Goal: Transaction & Acquisition: Download file/media

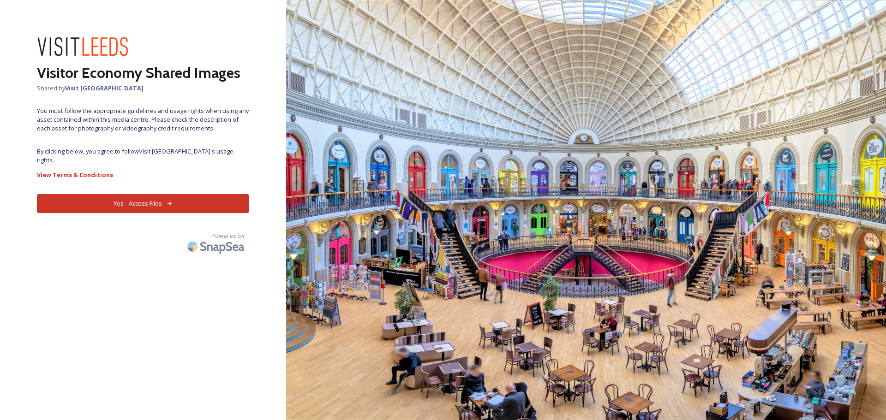
click at [145, 194] on button "Yes - Access Files" at bounding box center [143, 203] width 212 height 19
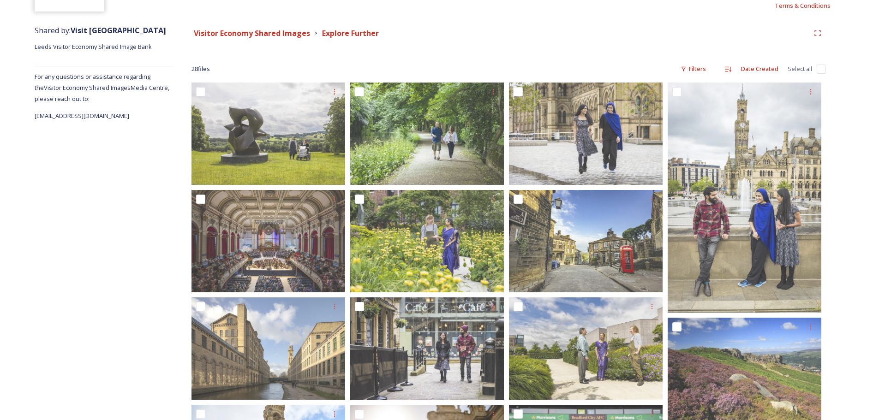
scroll to position [138, 0]
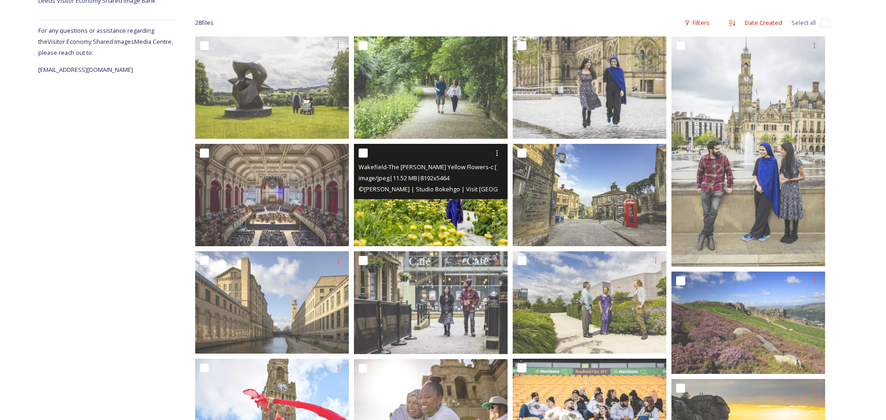
scroll to position [231, 0]
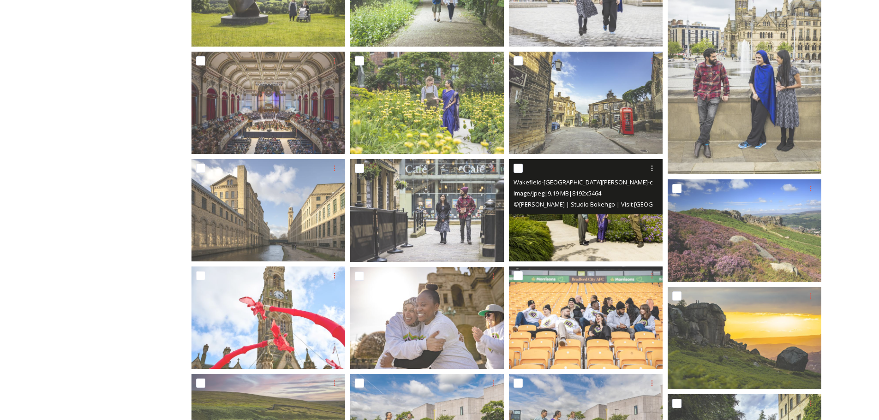
click at [578, 233] on img at bounding box center [586, 210] width 154 height 102
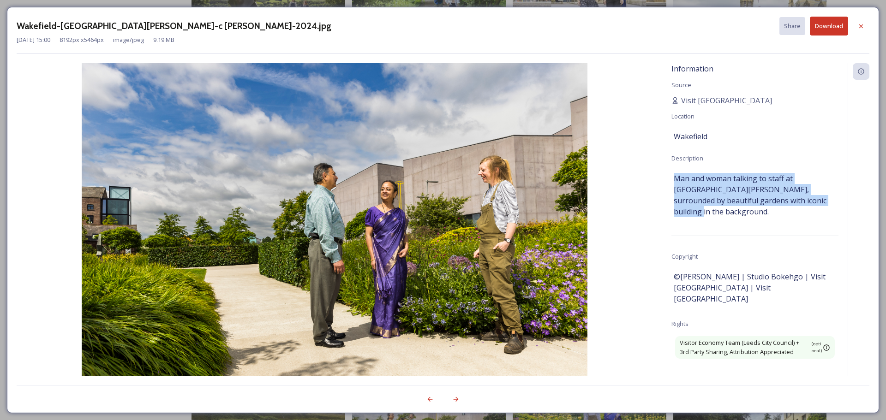
drag, startPoint x: 810, startPoint y: 197, endPoint x: 677, endPoint y: 178, distance: 134.2
click at [677, 178] on span "Man and woman talking to staff at [GEOGRAPHIC_DATA][PERSON_NAME], surrounded by…" at bounding box center [755, 195] width 162 height 44
copy span "Man and woman talking to staff at [GEOGRAPHIC_DATA][PERSON_NAME], surrounded by…"
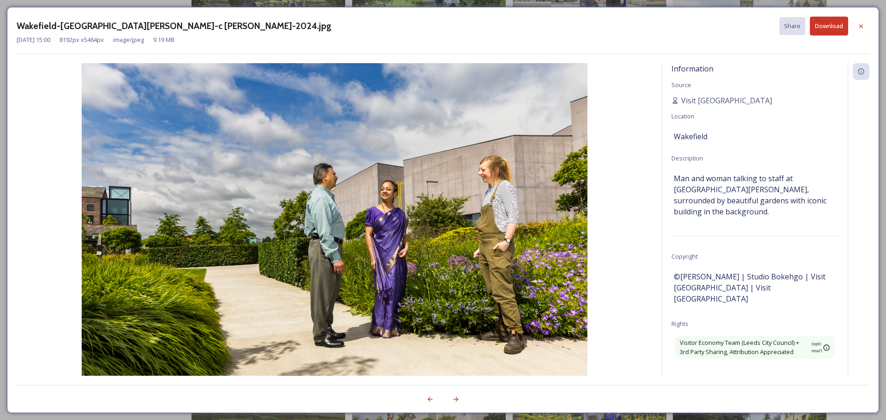
click at [751, 254] on div "Information Source Visit [GEOGRAPHIC_DATA] Location [GEOGRAPHIC_DATA] Descripti…" at bounding box center [754, 219] width 185 height 313
drag, startPoint x: 748, startPoint y: 276, endPoint x: 673, endPoint y: 269, distance: 76.0
click at [673, 269] on div "Information Source Visit [GEOGRAPHIC_DATA] Location [GEOGRAPHIC_DATA] Descripti…" at bounding box center [754, 219] width 185 height 313
copy span "©[PERSON_NAME] | Studio Bokehgo | Visit [GEOGRAPHIC_DATA] | Visit [GEOGRAPHIC_D…"
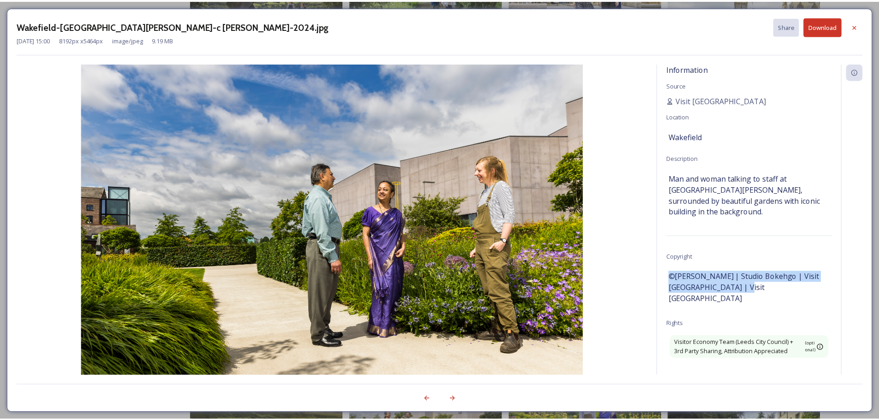
scroll to position [46, 0]
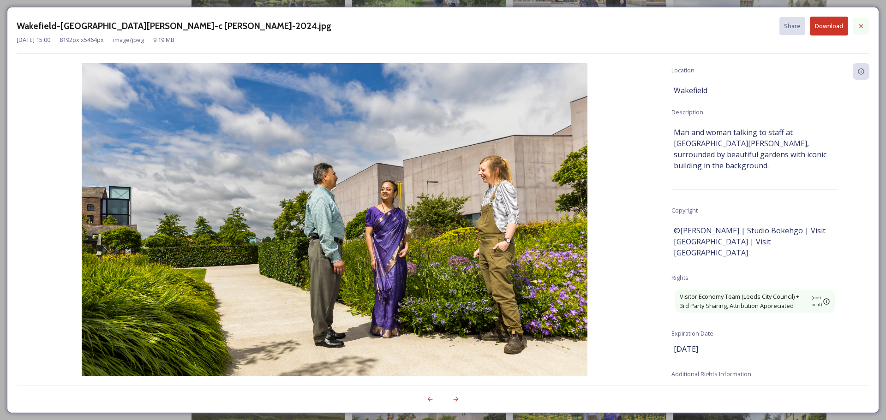
click at [858, 27] on icon at bounding box center [860, 26] width 7 height 7
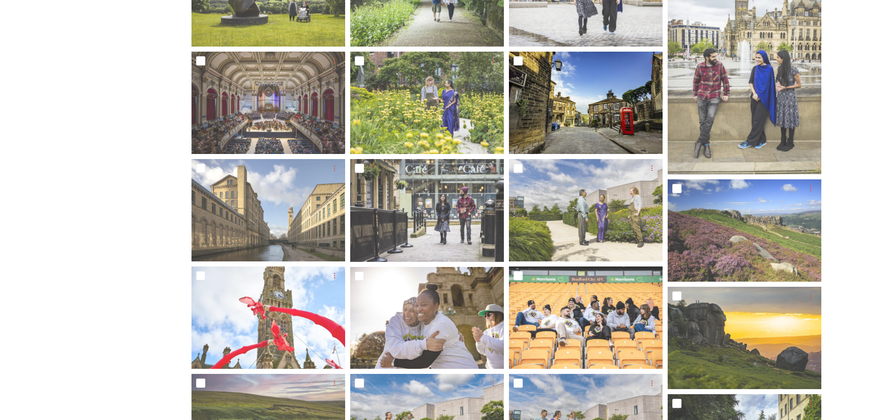
scroll to position [138, 0]
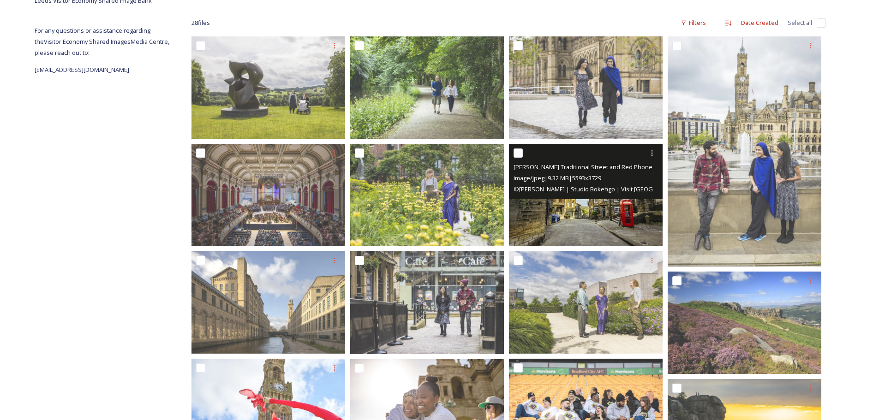
click at [572, 215] on img at bounding box center [586, 195] width 154 height 102
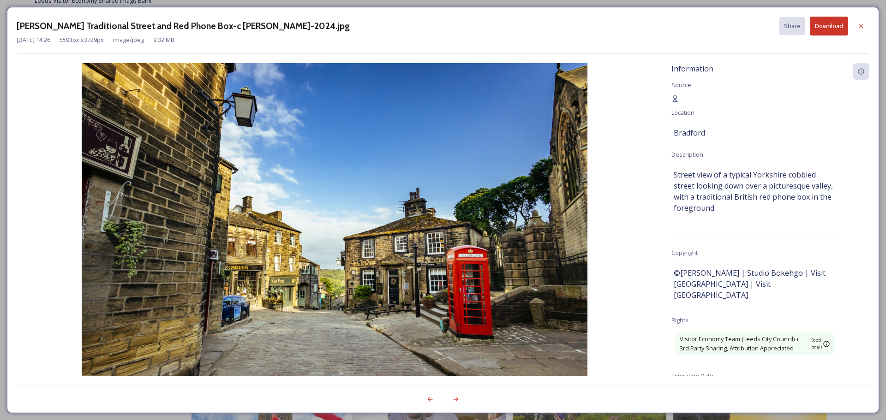
click at [833, 25] on button "Download" at bounding box center [829, 26] width 38 height 19
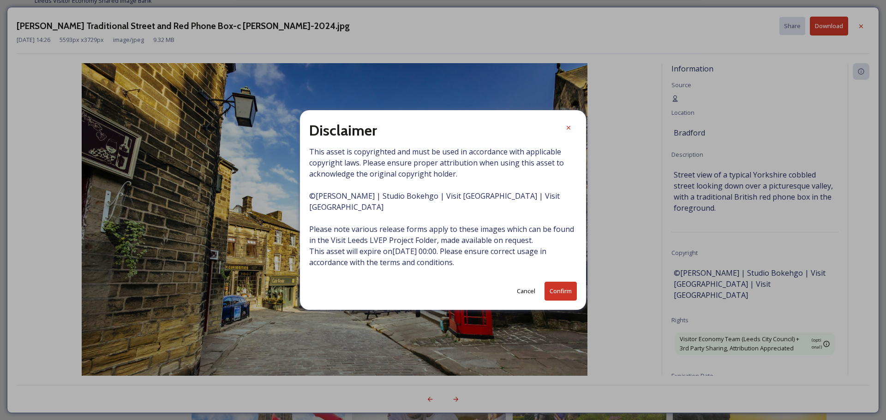
click at [555, 287] on button "Confirm" at bounding box center [560, 291] width 32 height 19
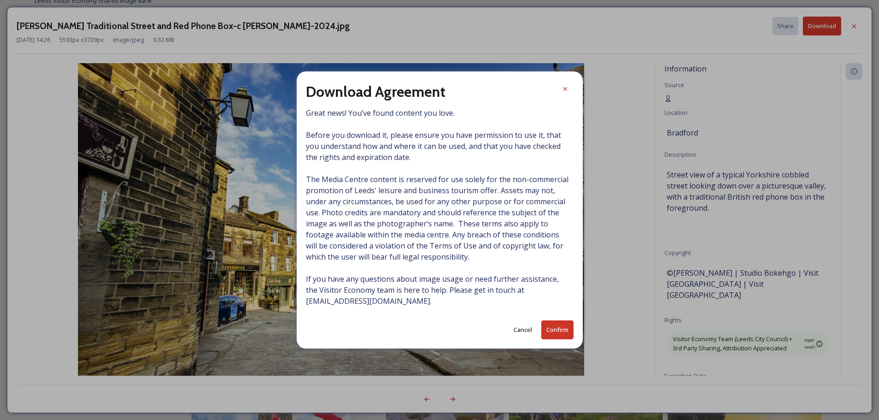
click at [556, 332] on button "Confirm" at bounding box center [557, 330] width 32 height 19
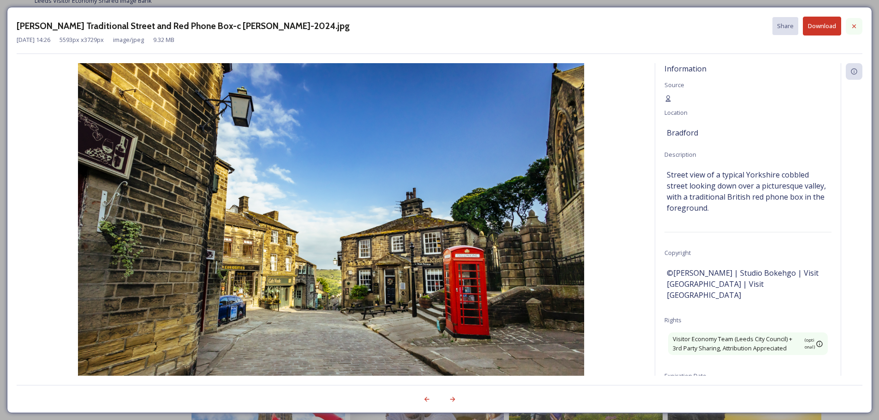
click at [854, 26] on icon at bounding box center [854, 26] width 4 height 4
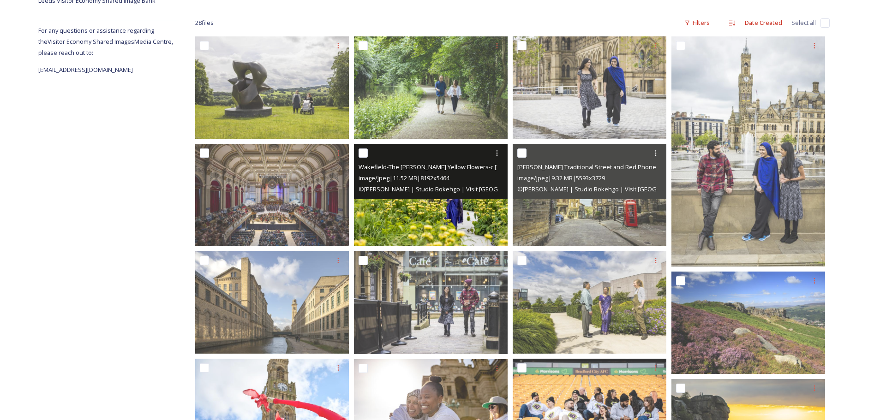
scroll to position [185, 0]
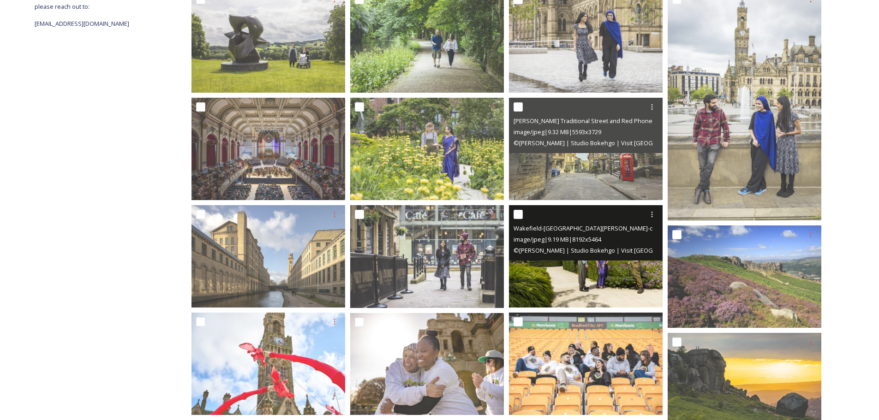
click at [577, 280] on img at bounding box center [586, 256] width 154 height 102
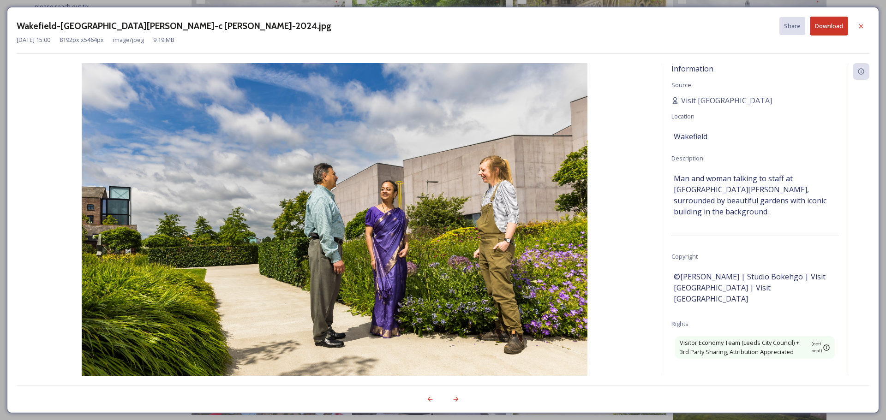
scroll to position [92, 0]
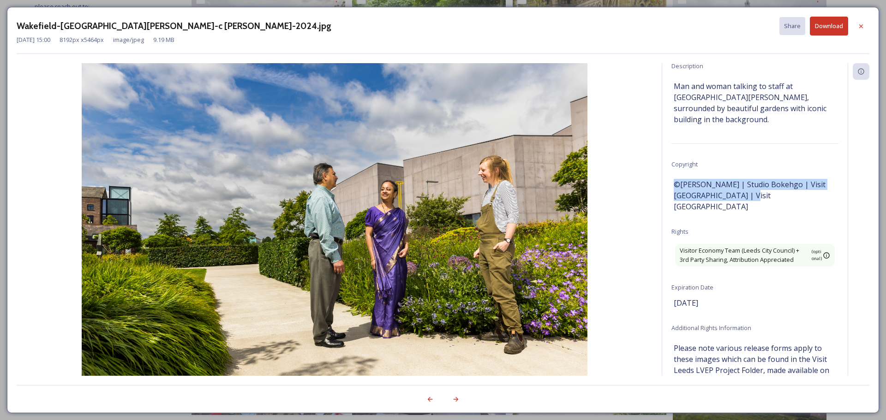
drag, startPoint x: 749, startPoint y: 183, endPoint x: 674, endPoint y: 173, distance: 76.0
click at [674, 179] on span "©[PERSON_NAME] | Studio Bokehgo | Visit [GEOGRAPHIC_DATA] | Visit [GEOGRAPHIC_D…" at bounding box center [755, 195] width 162 height 33
copy span "©[PERSON_NAME] | Studio Bokehgo | Visit [GEOGRAPHIC_DATA] | Visit [GEOGRAPHIC_D…"
click at [860, 27] on icon at bounding box center [861, 26] width 4 height 4
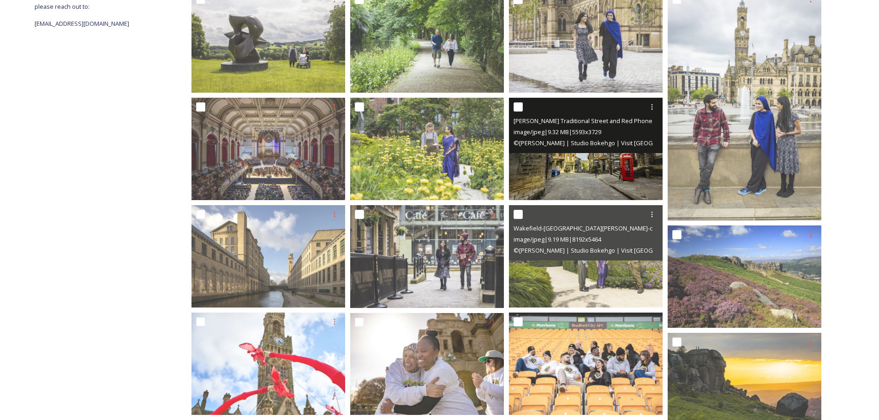
click at [568, 173] on img at bounding box center [586, 149] width 154 height 102
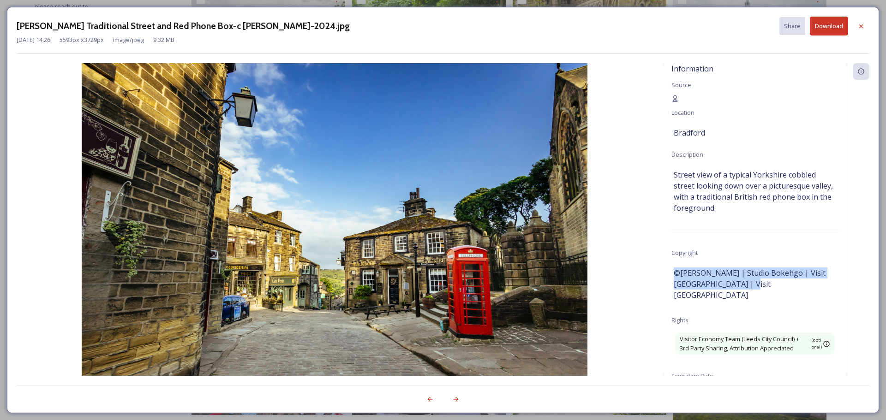
drag, startPoint x: 746, startPoint y: 281, endPoint x: 676, endPoint y: 269, distance: 70.8
click at [676, 269] on span "©[PERSON_NAME] | Studio Bokehgo | Visit [GEOGRAPHIC_DATA] | Visit [GEOGRAPHIC_D…" at bounding box center [755, 284] width 162 height 33
copy span "©[PERSON_NAME] | Studio Bokehgo | Visit [GEOGRAPHIC_DATA] | Visit [GEOGRAPHIC_D…"
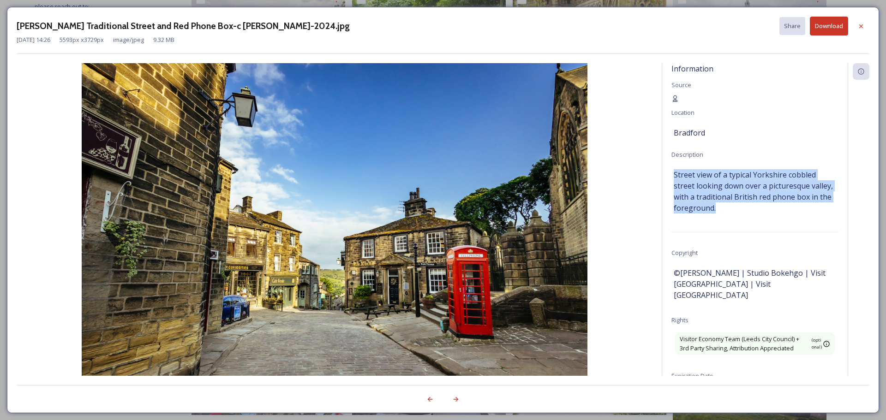
drag, startPoint x: 714, startPoint y: 203, endPoint x: 675, endPoint y: 176, distance: 46.7
click at [675, 176] on span "Street view of a typical Yorkshire cobbled street looking down over a picturesq…" at bounding box center [755, 191] width 162 height 44
copy span "Street view of a typical Yorkshire cobbled street looking down over a picturesq…"
